Goal: Transaction & Acquisition: Purchase product/service

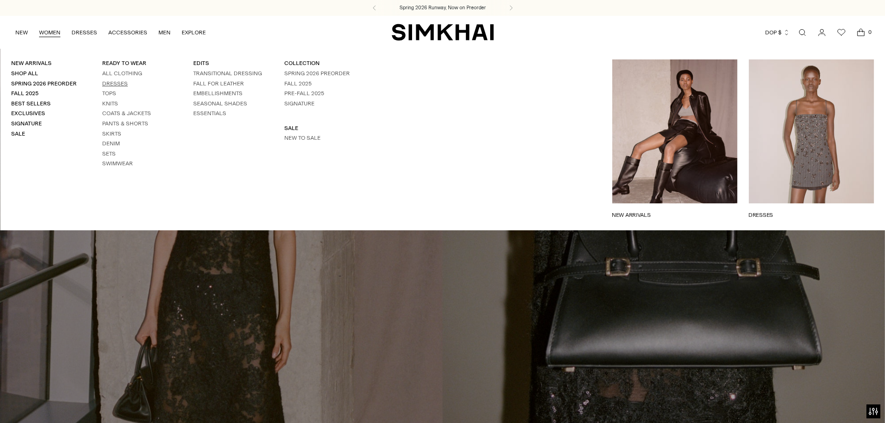
click at [105, 82] on link "Dresses" at bounding box center [115, 83] width 26 height 7
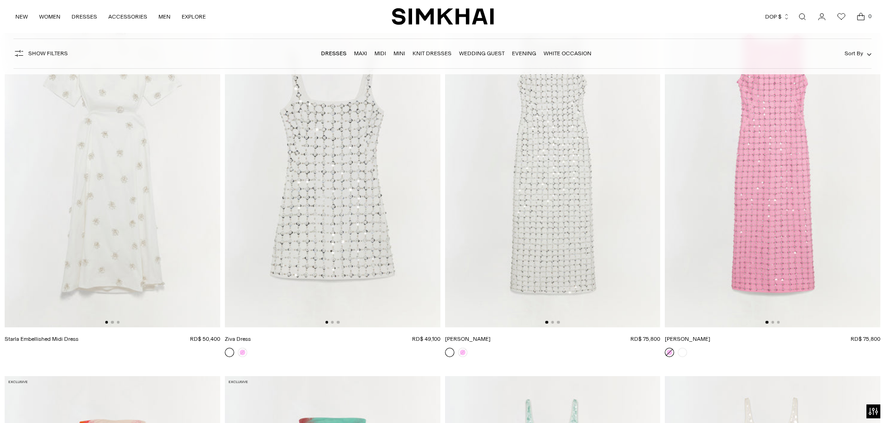
scroll to position [10549, 0]
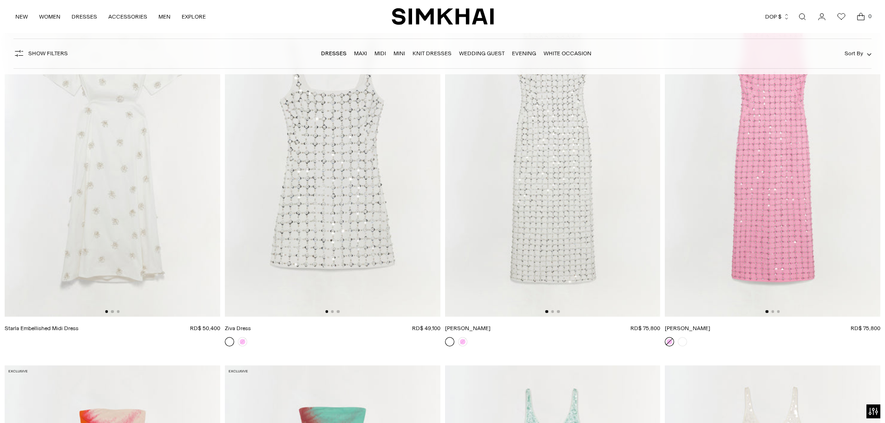
click at [116, 195] on img at bounding box center [113, 154] width 216 height 323
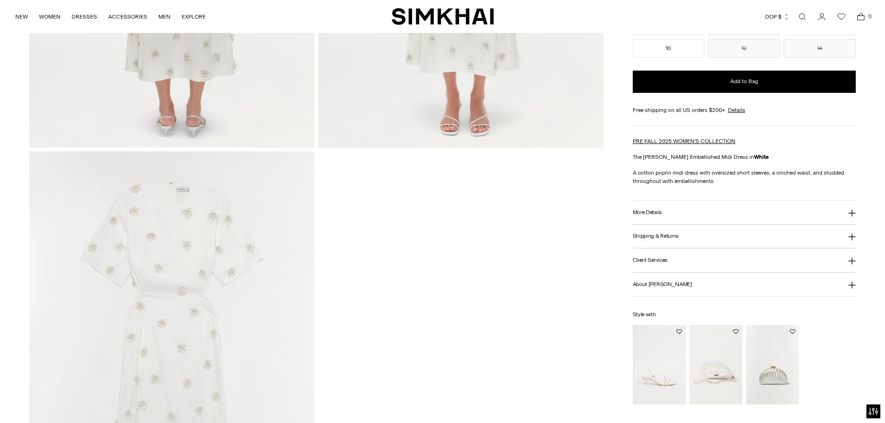
scroll to position [1301, 0]
